Goal: Information Seeking & Learning: Learn about a topic

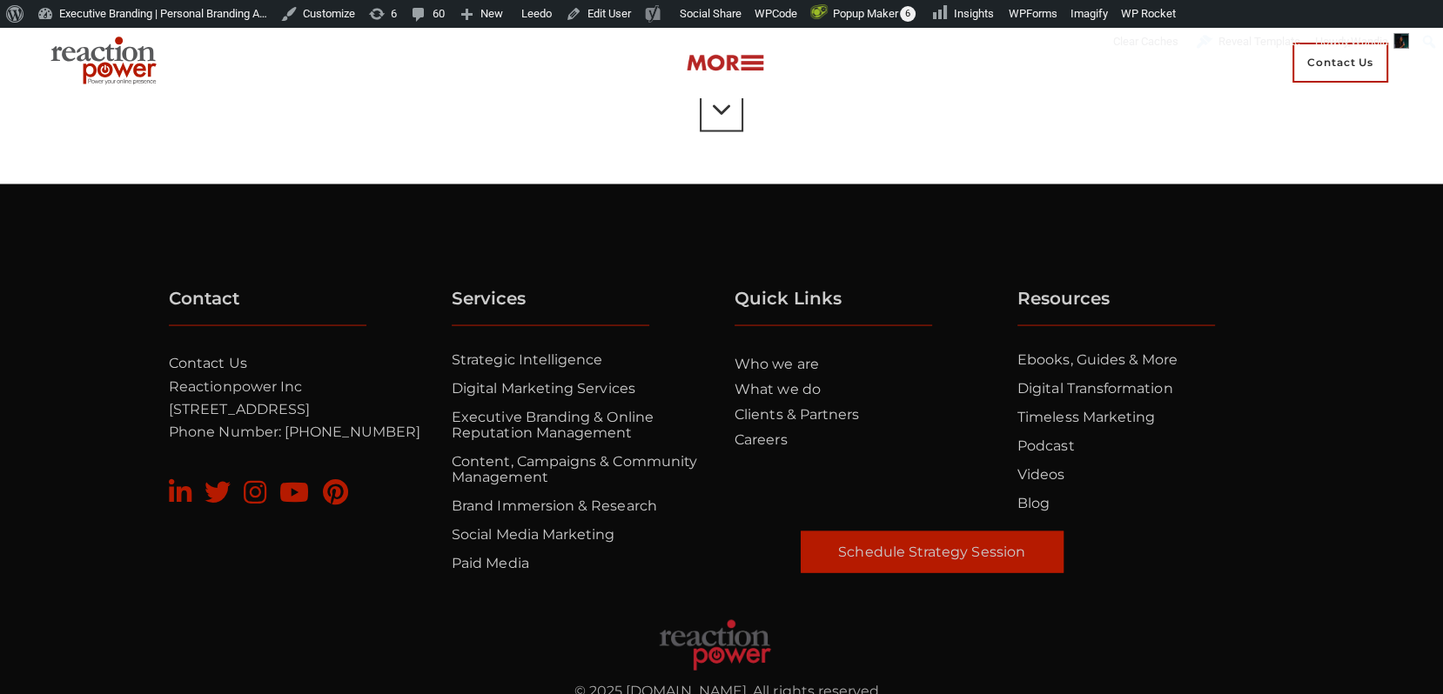
scroll to position [3456, 0]
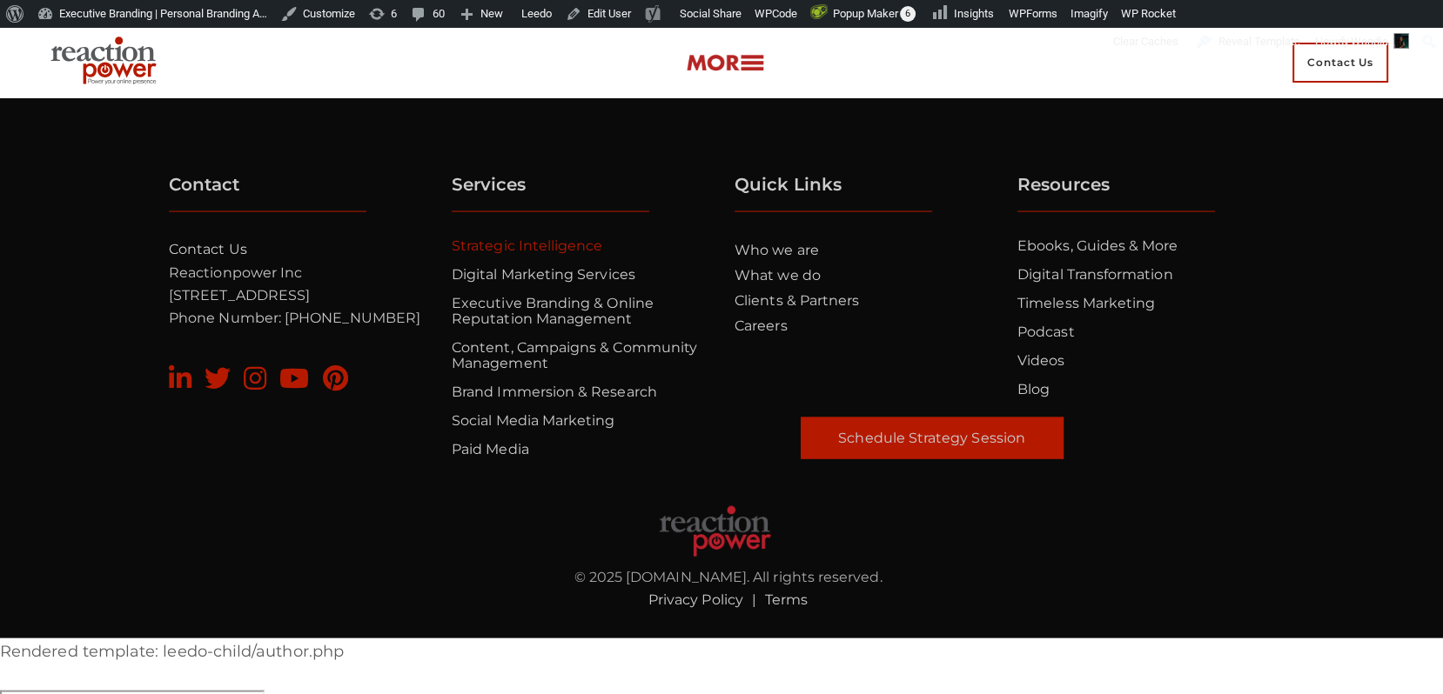
click at [570, 247] on link "Strategic Intelligence" at bounding box center [527, 246] width 151 height 17
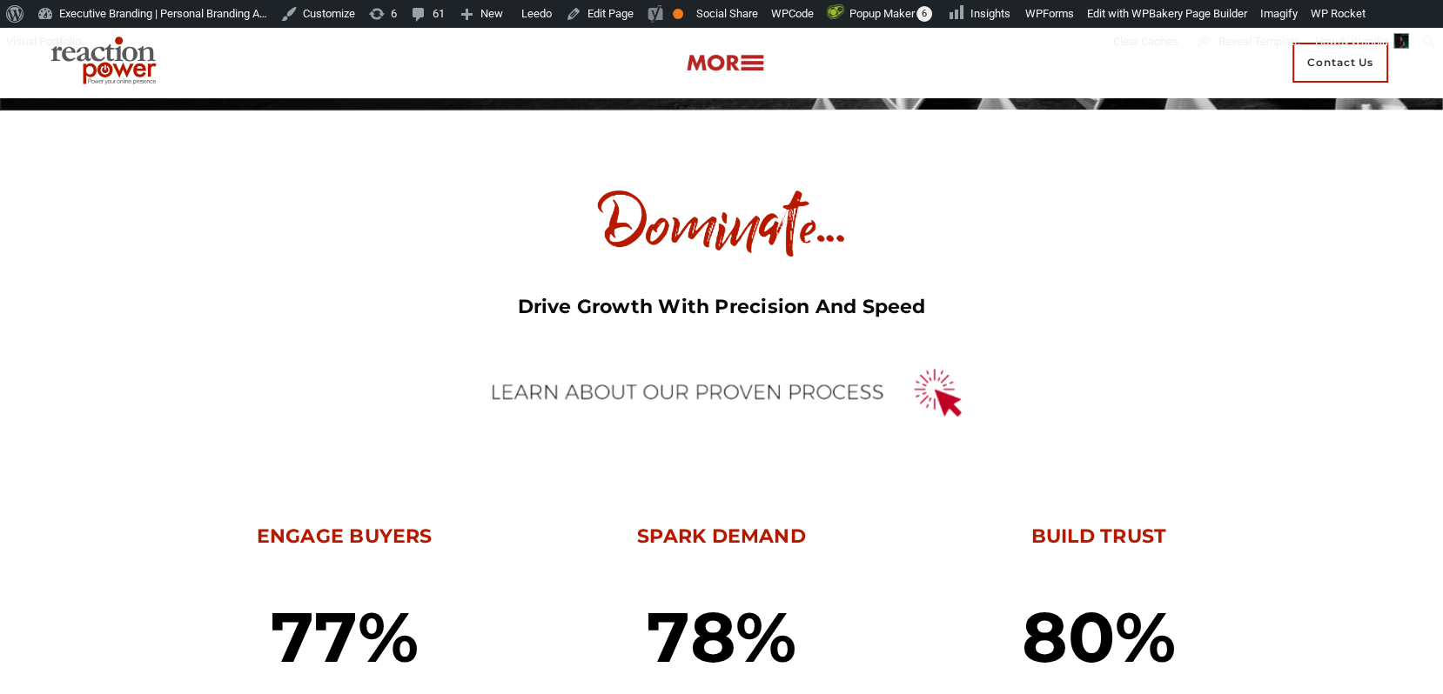
scroll to position [564, 0]
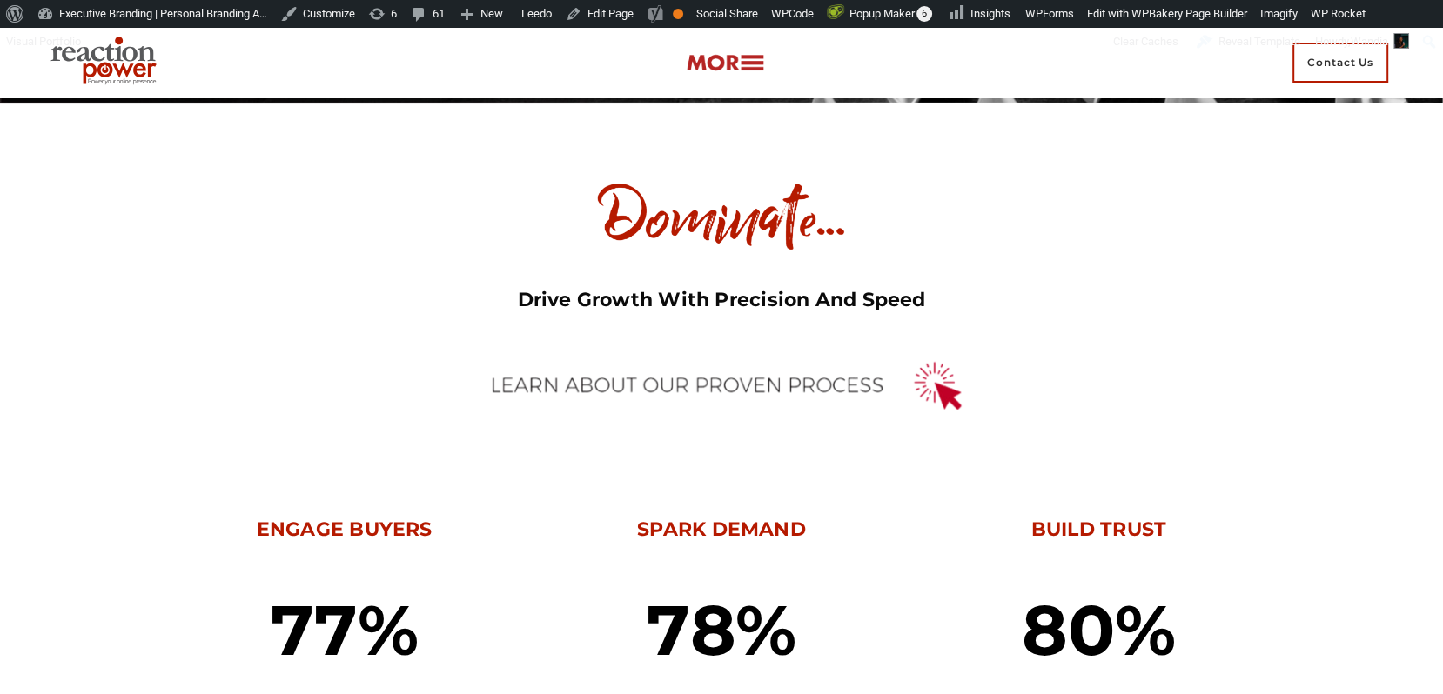
click at [728, 373] on img at bounding box center [721, 387] width 522 height 84
